Goal: Check status: Check status

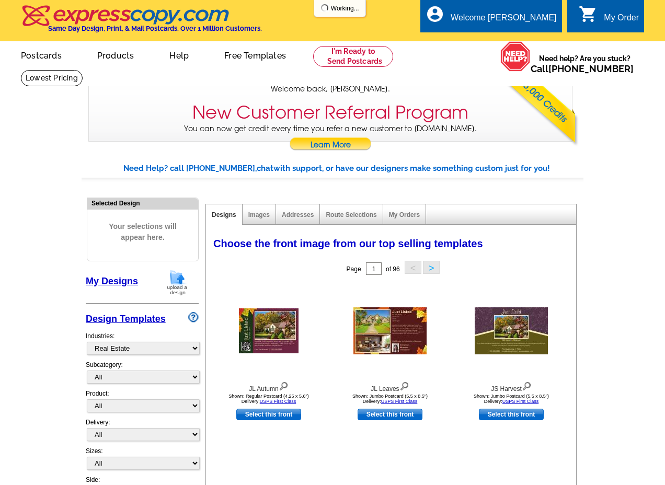
select select "785"
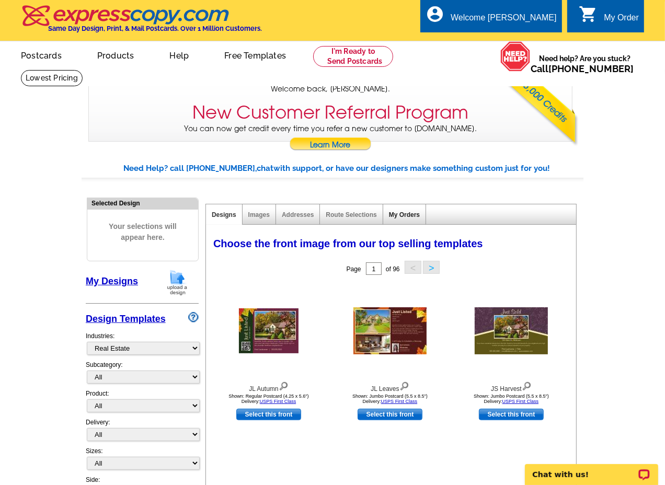
click at [407, 215] on link "My Orders" at bounding box center [404, 214] width 31 height 7
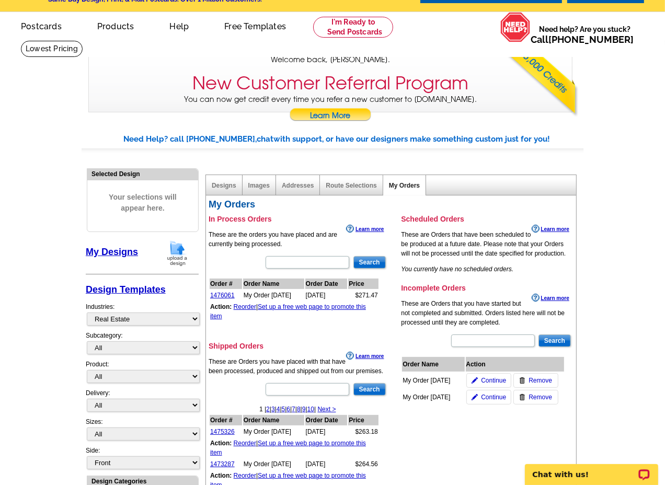
scroll to position [58, 0]
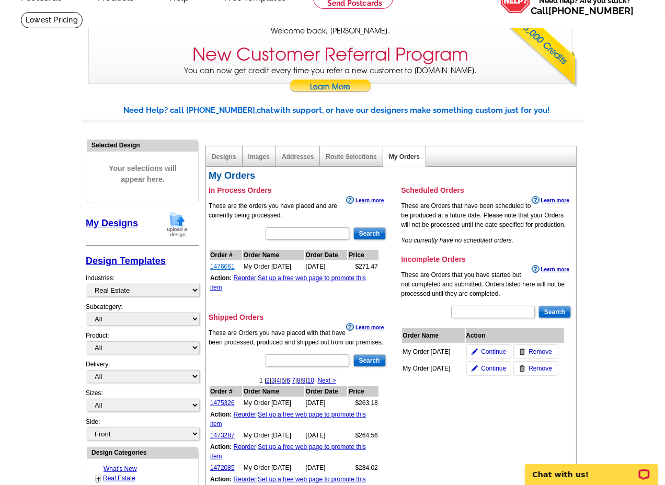
click at [222, 265] on link "1476061" at bounding box center [222, 266] width 25 height 7
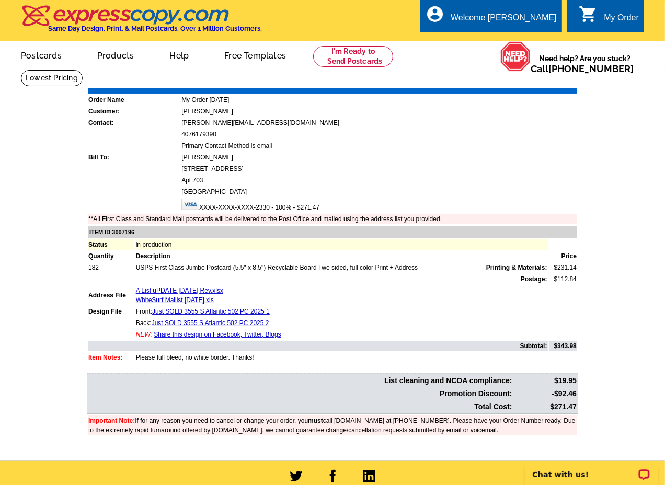
drag, startPoint x: 231, startPoint y: 291, endPoint x: 133, endPoint y: 284, distance: 98.5
click at [133, 285] on tr "Address File A List uPDATE 2025-08-15 Rev.xlsx WhiteSurf Mailist 2025-09-24.xls" at bounding box center [332, 295] width 489 height 20
copy tr "A List uPDATE 2025-08-15 Rev.xlsx WhiteSurf Mailist 2025-09-24.xls"
